Goal: Transaction & Acquisition: Book appointment/travel/reservation

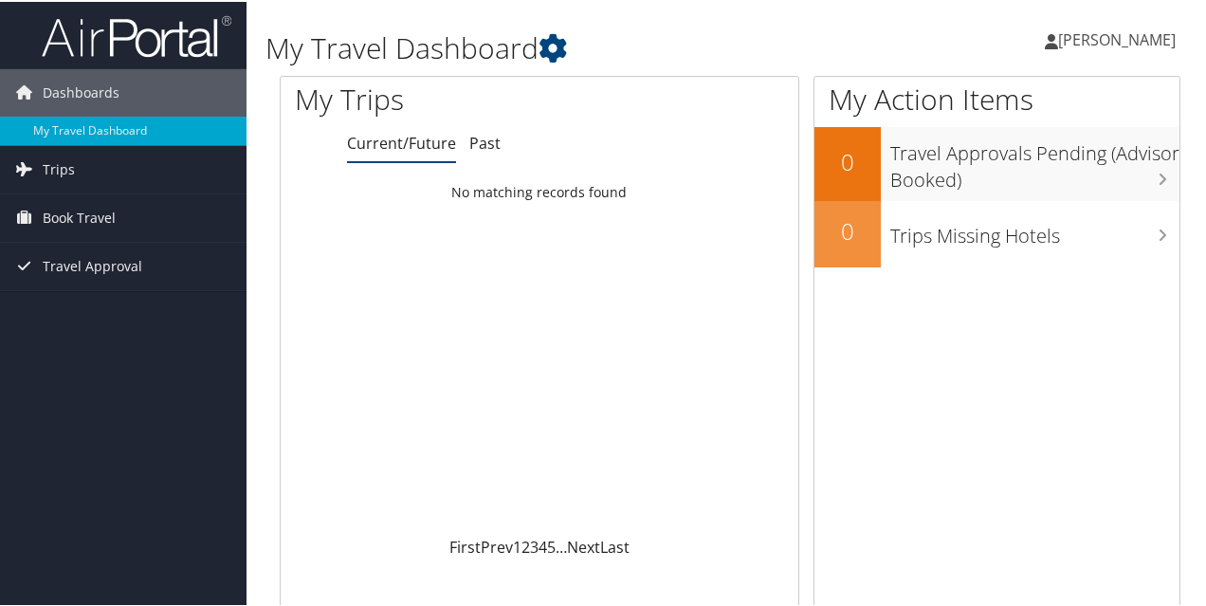
click at [1138, 41] on span "[PERSON_NAME]" at bounding box center [1117, 38] width 118 height 21
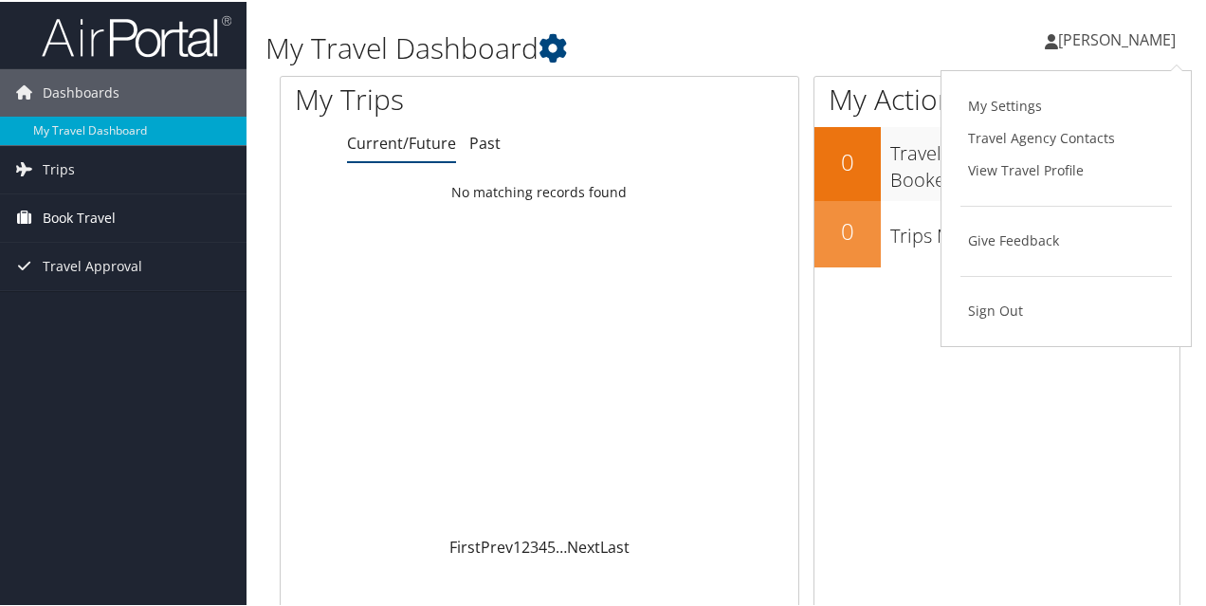
click at [95, 223] on span "Book Travel" at bounding box center [79, 216] width 73 height 47
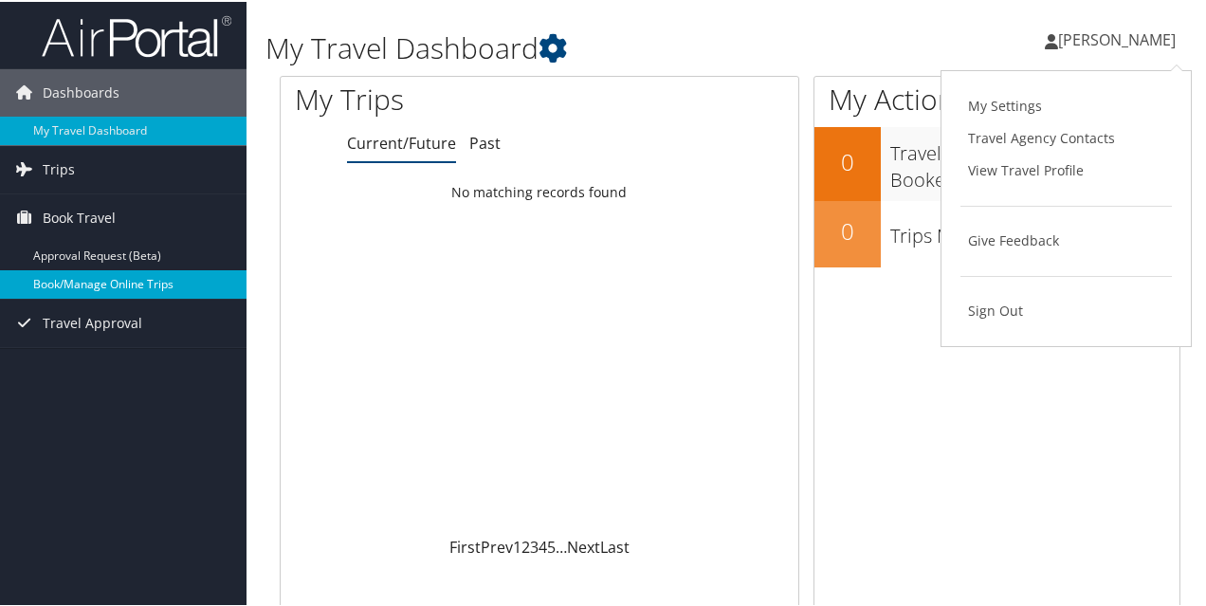
click at [154, 276] on link "Book/Manage Online Trips" at bounding box center [123, 282] width 247 height 28
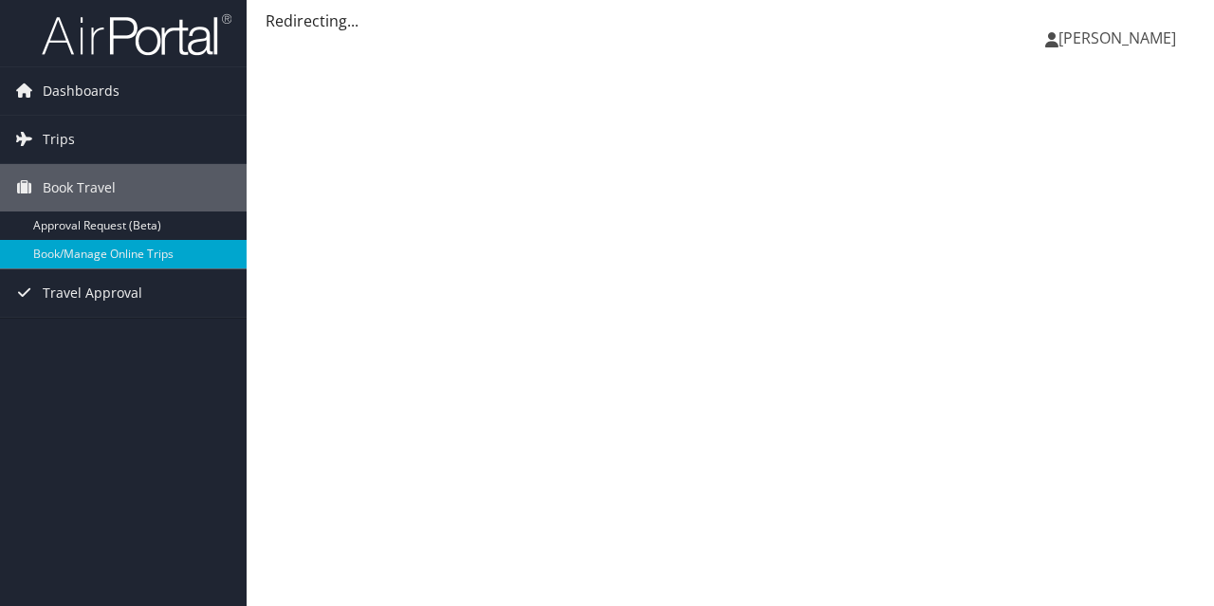
click at [1091, 39] on span "[PERSON_NAME]" at bounding box center [1117, 38] width 118 height 21
